Goal: Navigation & Orientation: Find specific page/section

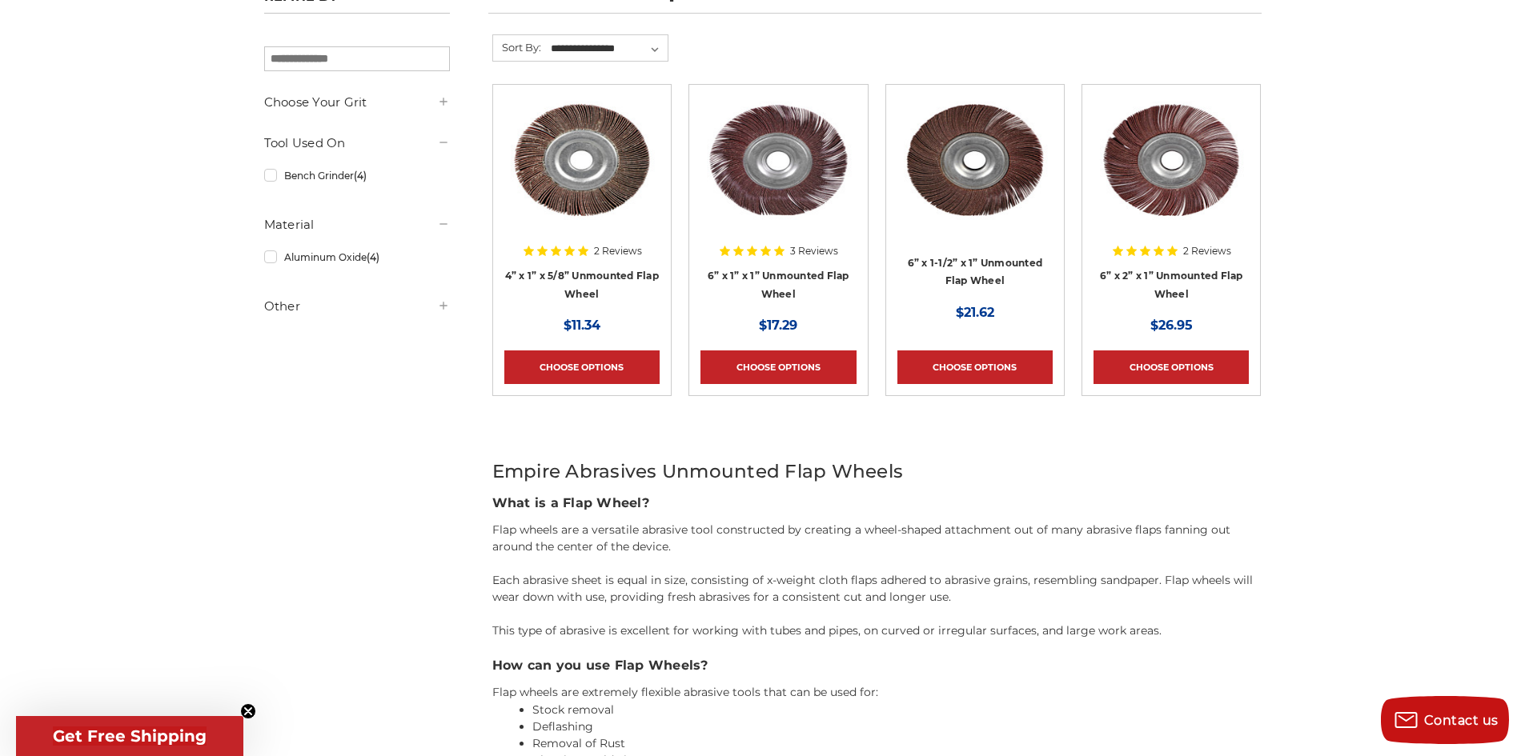
scroll to position [320, 0]
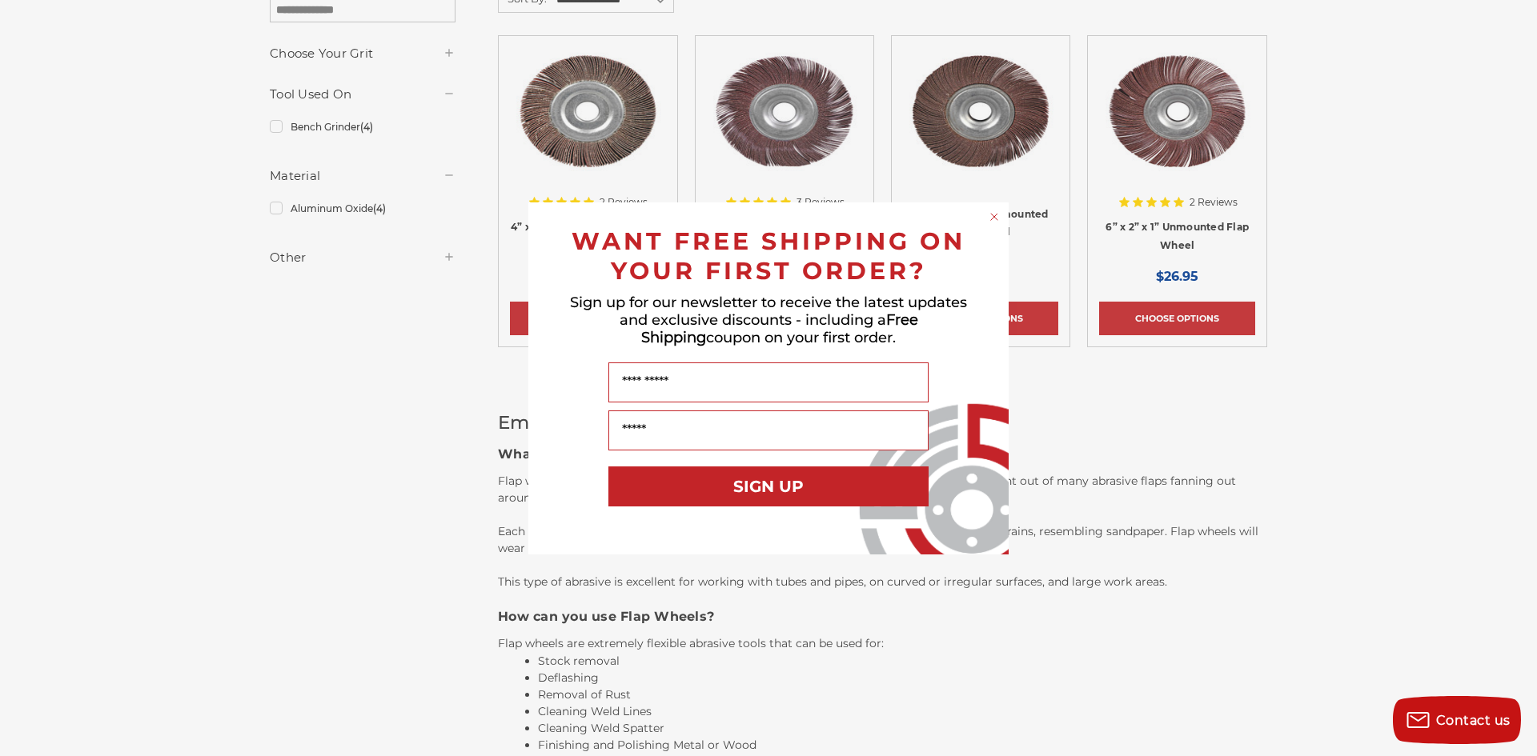
click at [994, 216] on icon "Close dialog" at bounding box center [994, 217] width 6 height 6
